Goal: Information Seeking & Learning: Learn about a topic

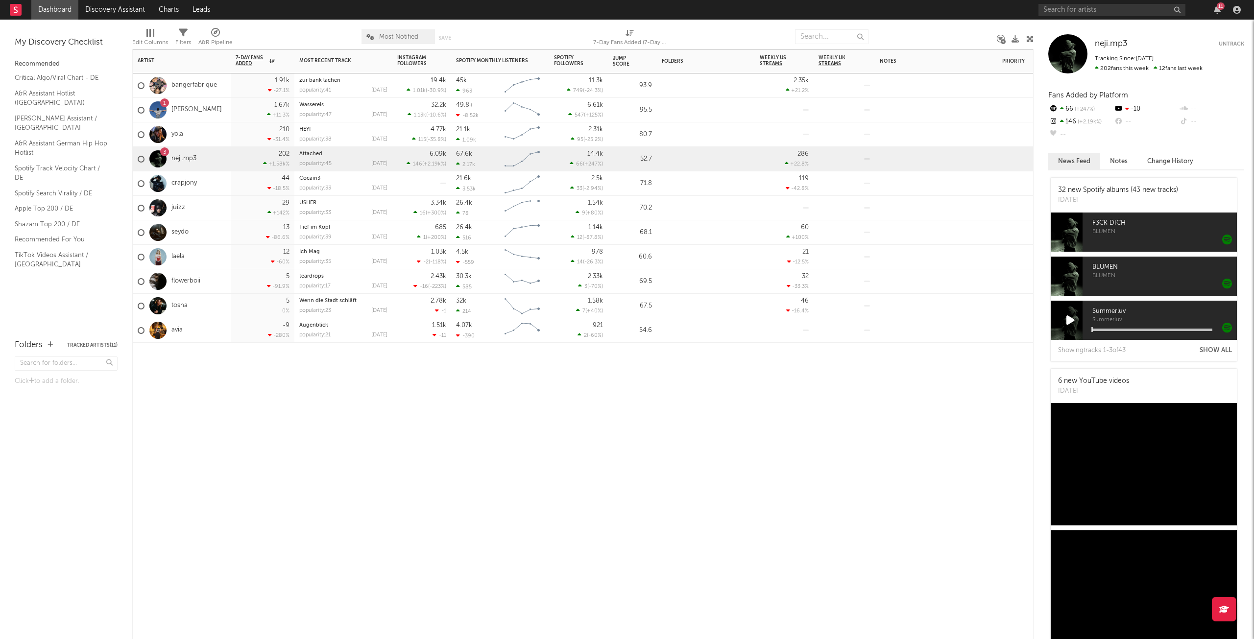
click at [162, 152] on div "3" at bounding box center [164, 151] width 9 height 9
click at [1102, 4] on input "text" at bounding box center [1111, 10] width 147 height 12
type input "hades093"
click at [1131, 31] on div "Hades093" at bounding box center [1126, 30] width 108 height 12
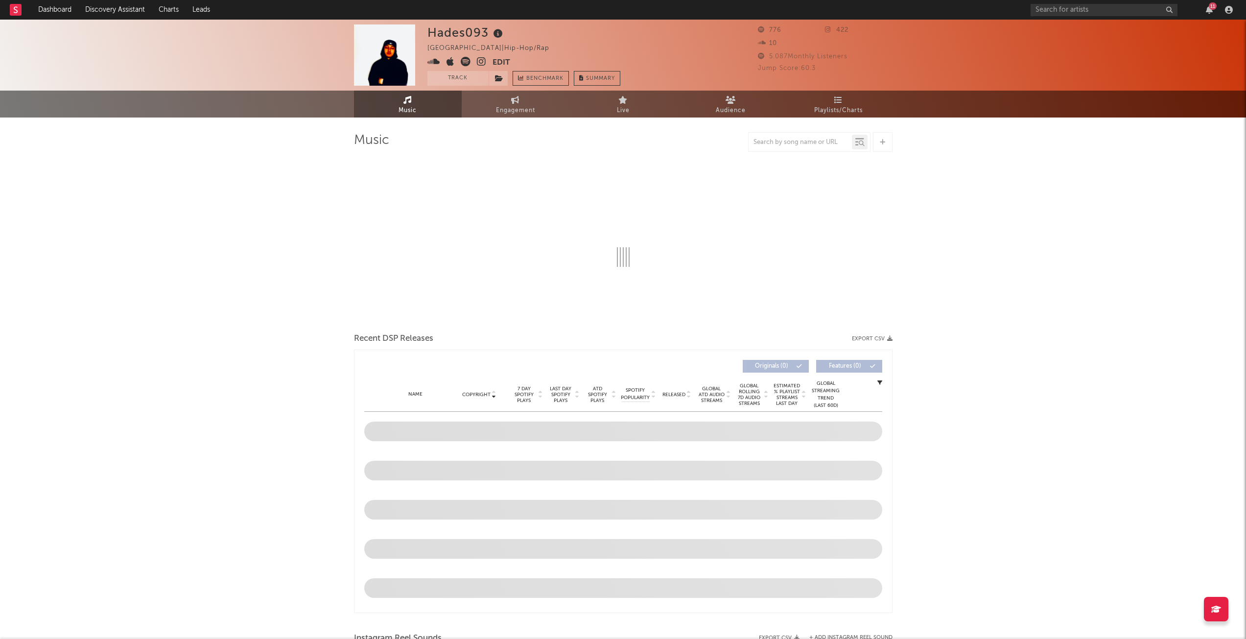
select select "1w"
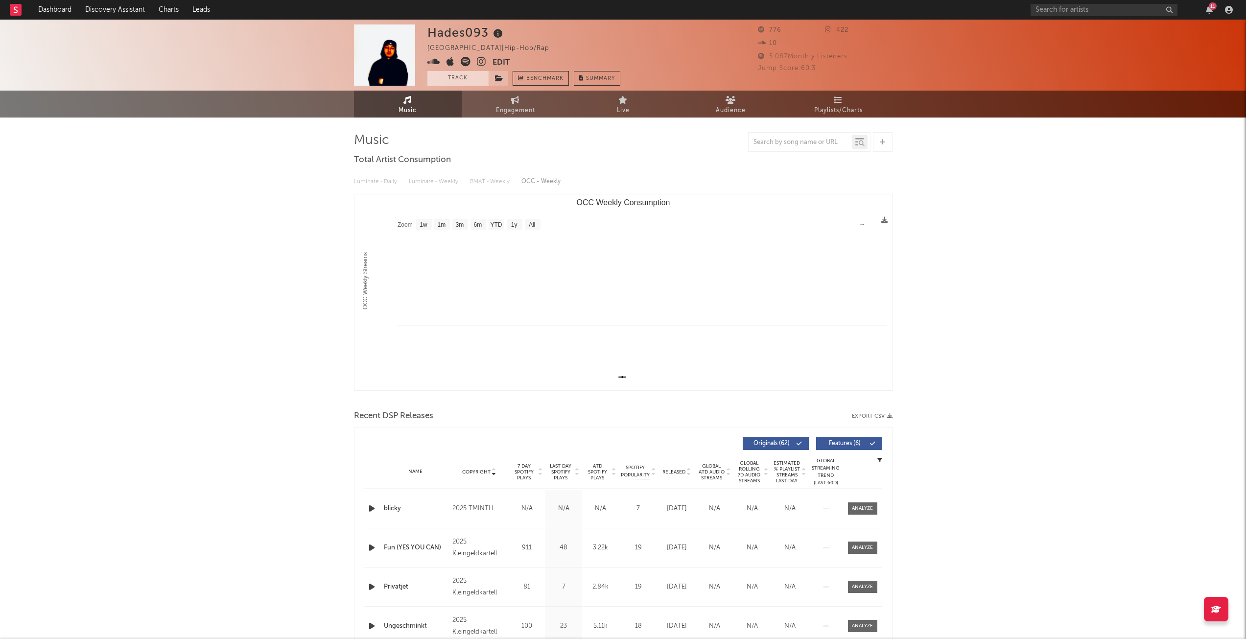
click at [465, 72] on button "Track" at bounding box center [458, 78] width 61 height 15
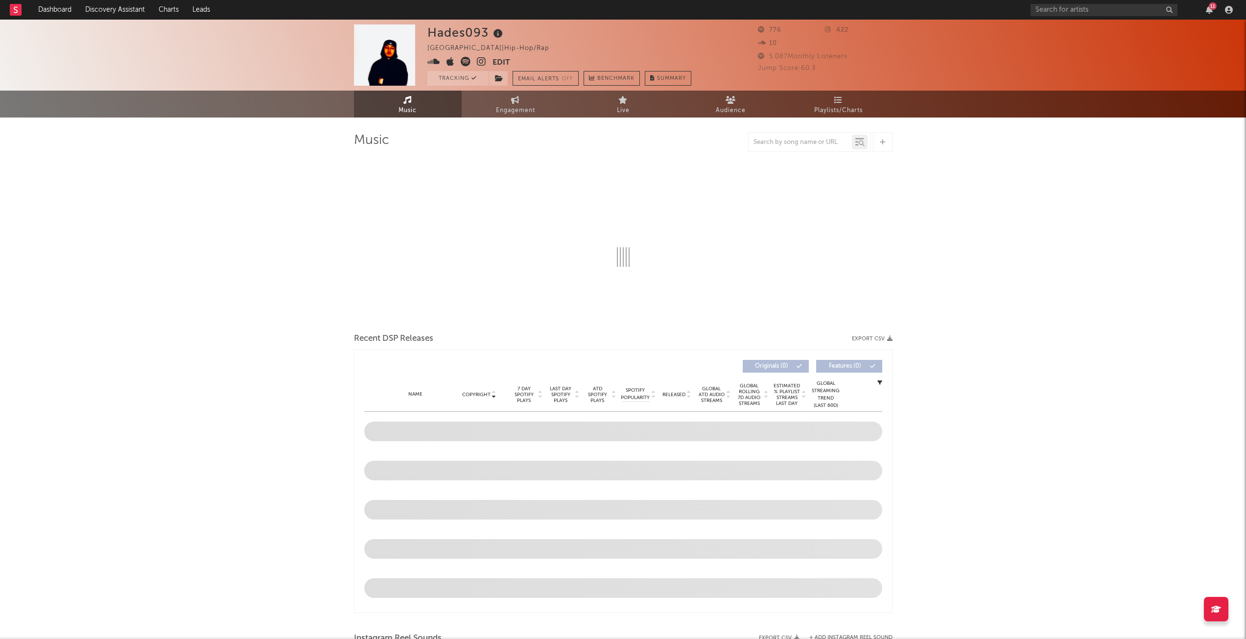
select select "1w"
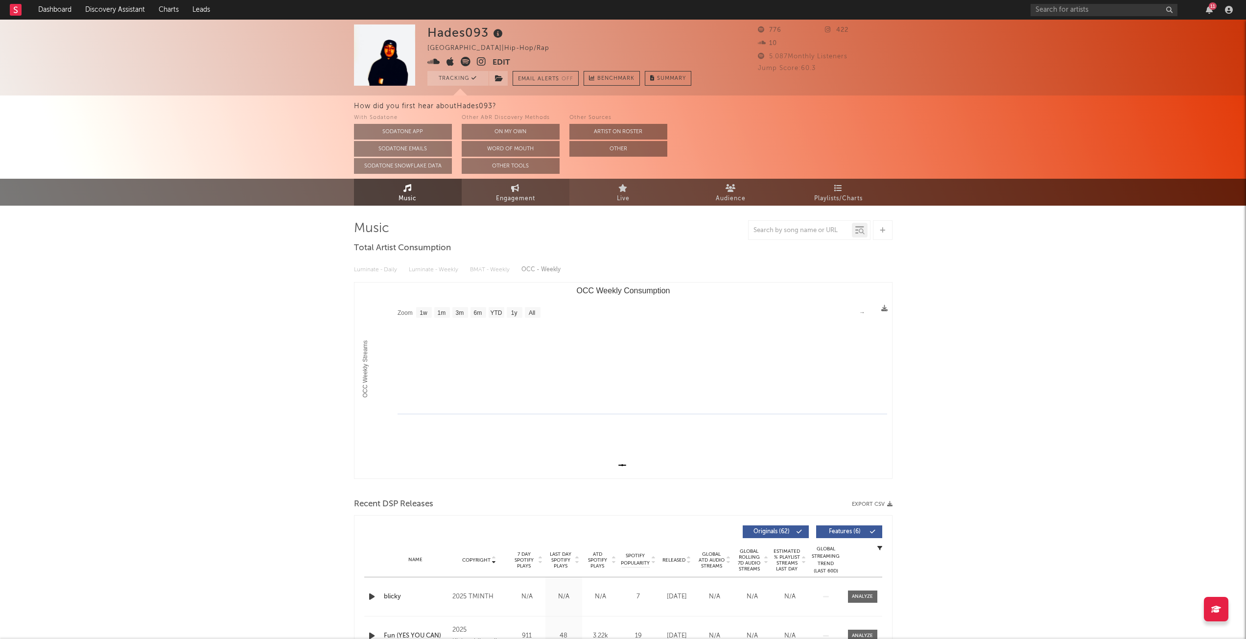
click at [510, 200] on span "Engagement" at bounding box center [515, 199] width 39 height 12
select select "1w"
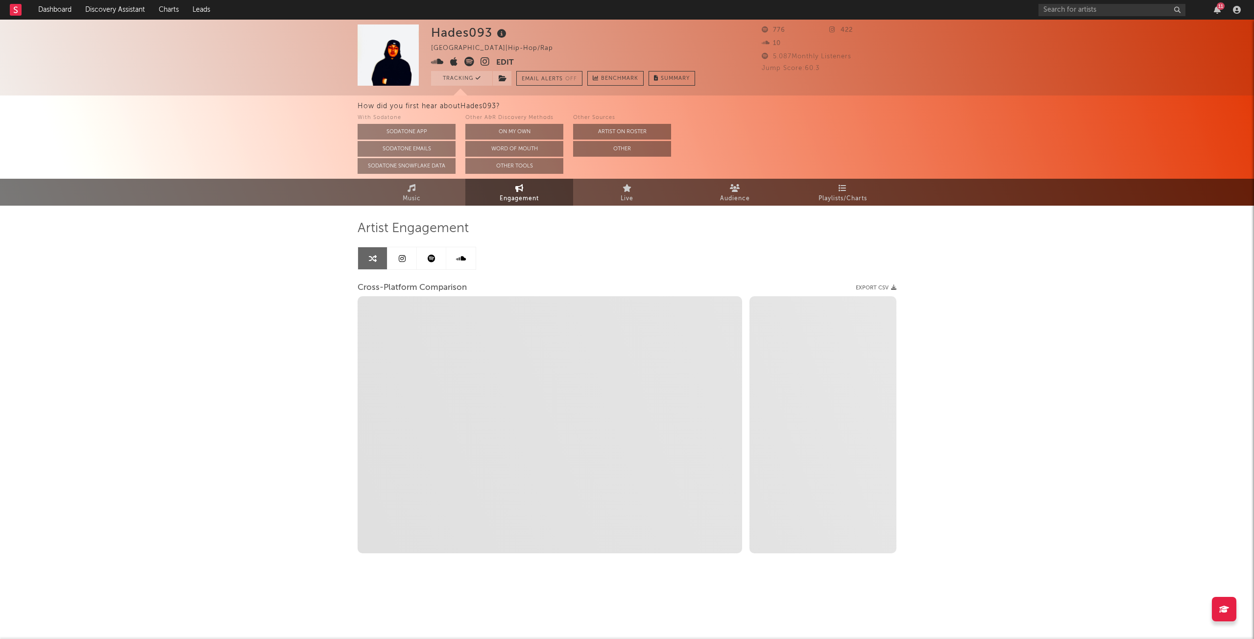
select select "1m"
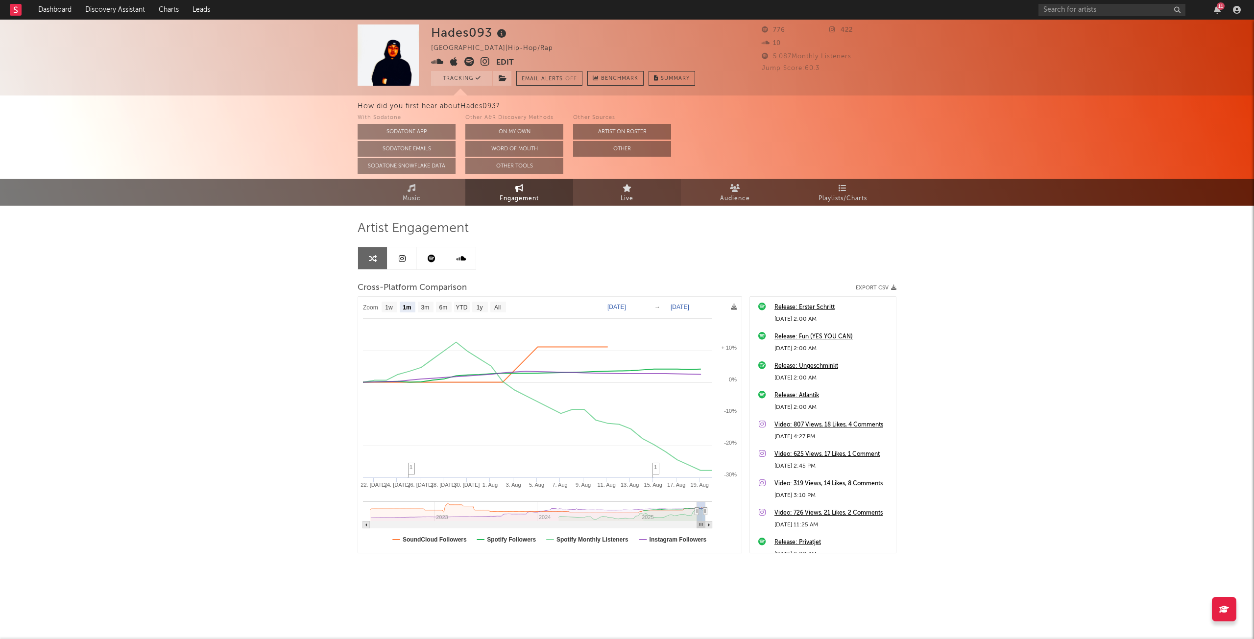
click at [633, 195] on span "Live" at bounding box center [626, 199] width 13 height 12
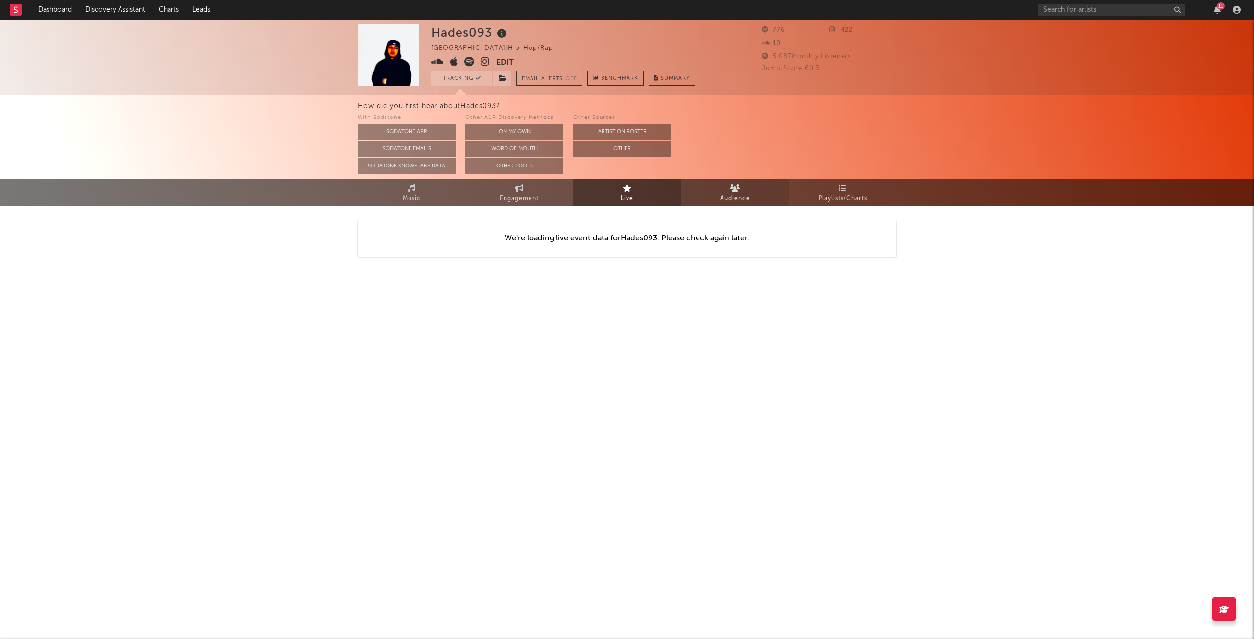
click at [746, 199] on span "Audience" at bounding box center [735, 199] width 30 height 12
